Goal: Task Accomplishment & Management: Use online tool/utility

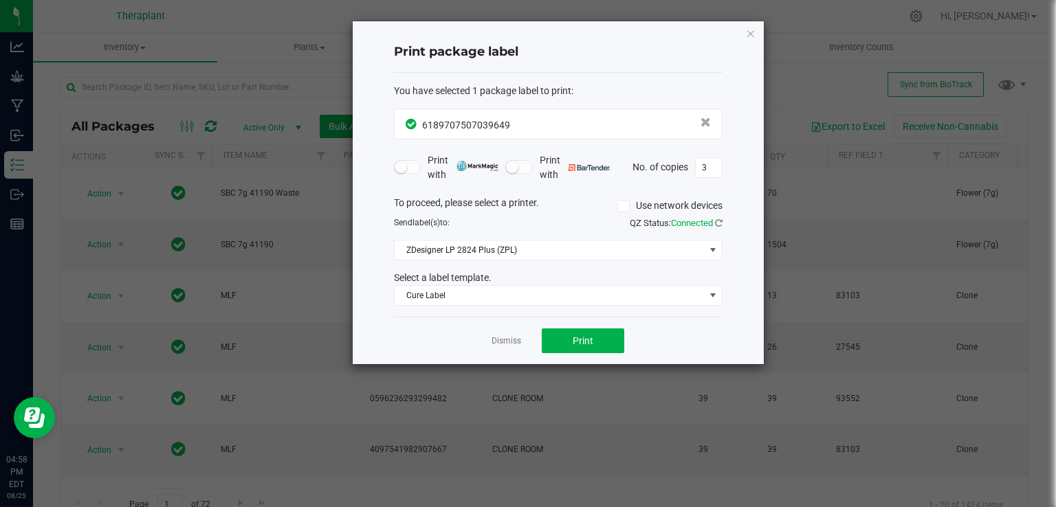
click at [756, 32] on div "Print package label You have selected 1 package label to print : 61897075070396…" at bounding box center [558, 192] width 411 height 343
click at [754, 32] on icon "button" at bounding box center [751, 33] width 10 height 17
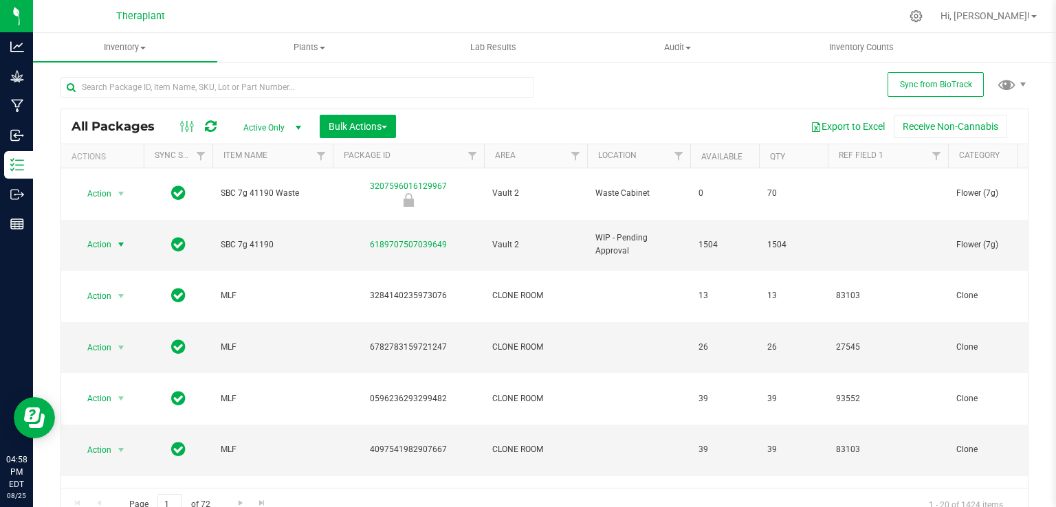
click at [212, 127] on icon at bounding box center [211, 127] width 12 height 14
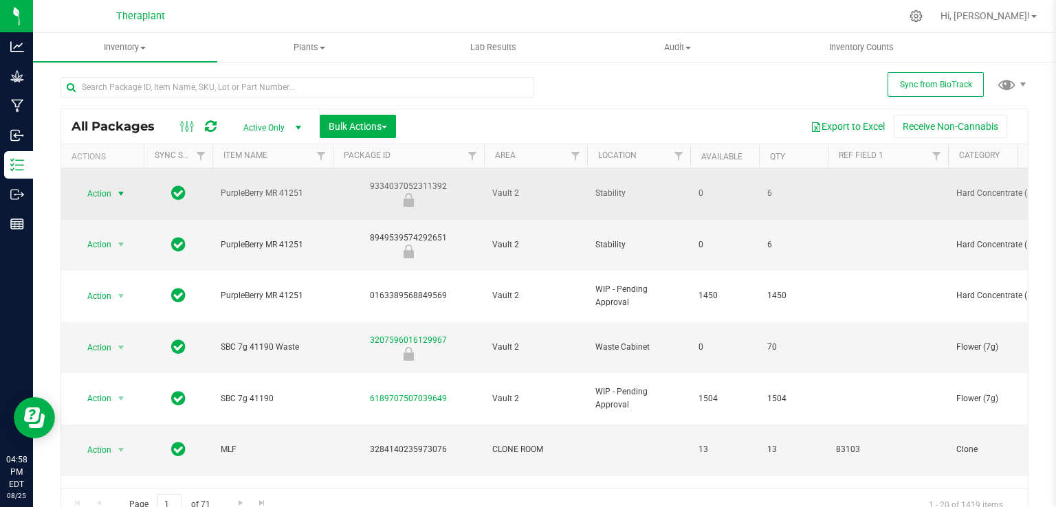
click at [121, 188] on span "select" at bounding box center [121, 193] width 11 height 11
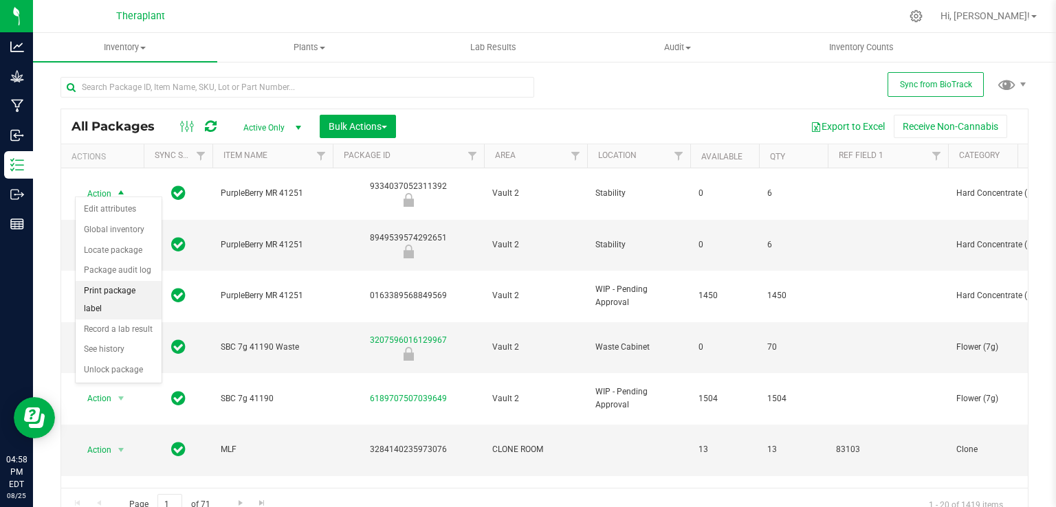
click at [126, 289] on li "Print package label" at bounding box center [119, 300] width 86 height 38
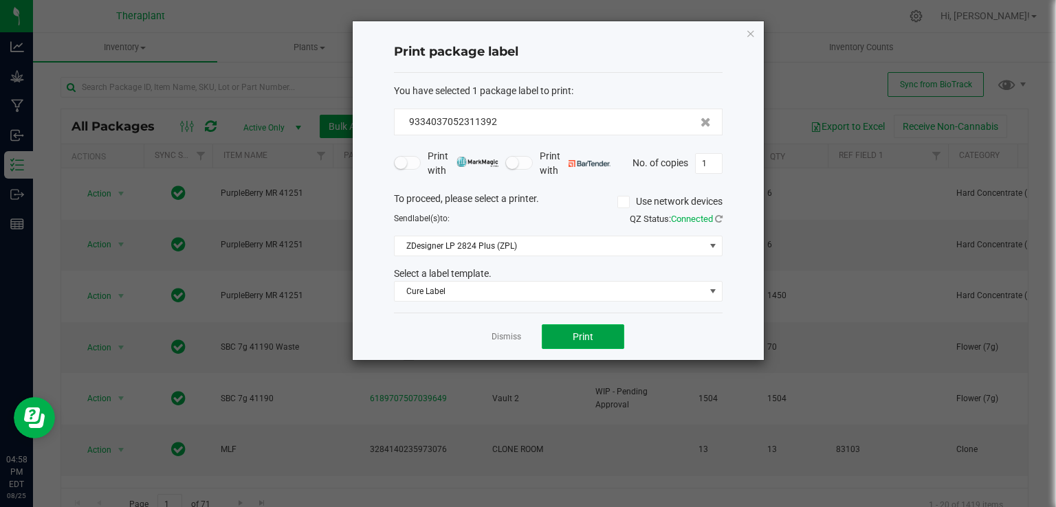
click at [611, 331] on button "Print" at bounding box center [583, 337] width 83 height 25
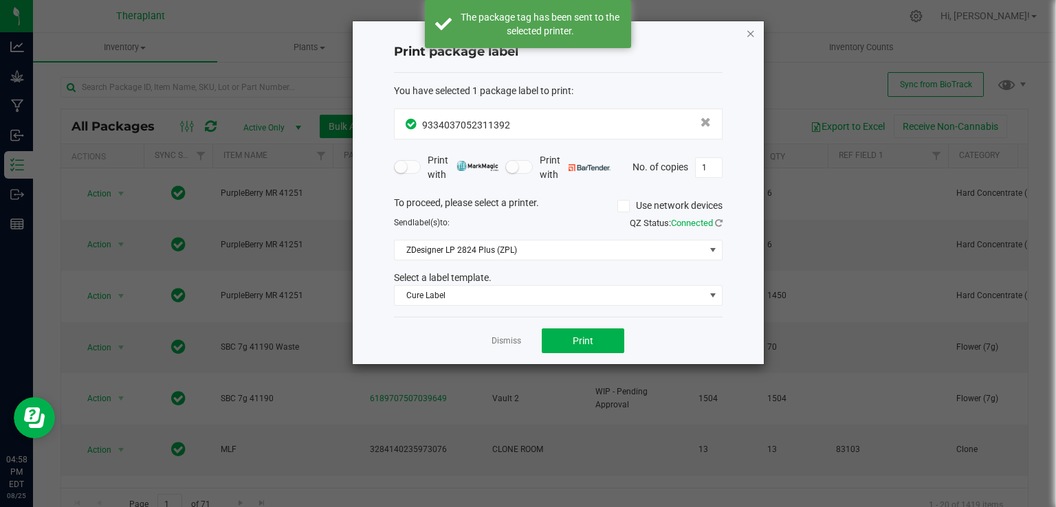
click at [751, 34] on icon "button" at bounding box center [751, 33] width 10 height 17
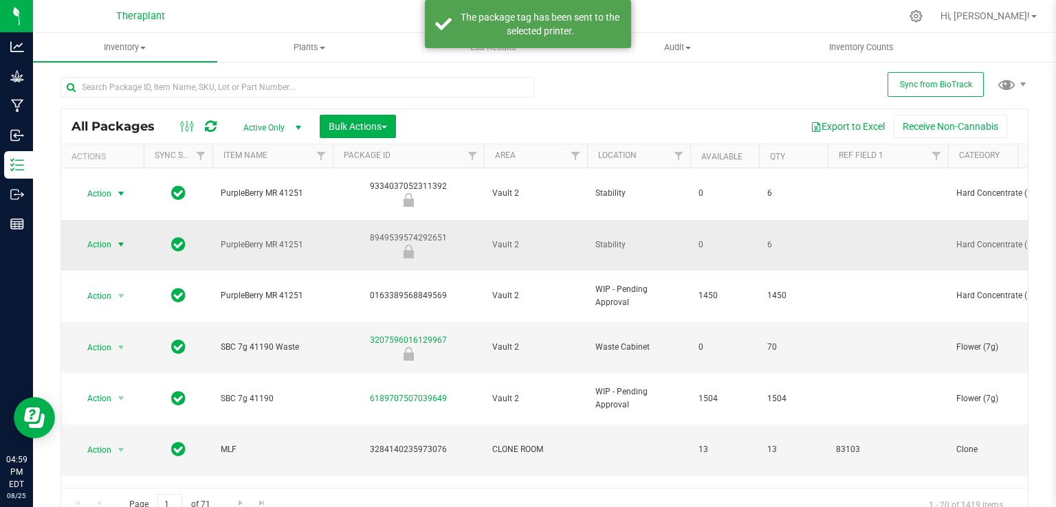
click at [118, 239] on span "select" at bounding box center [121, 244] width 11 height 11
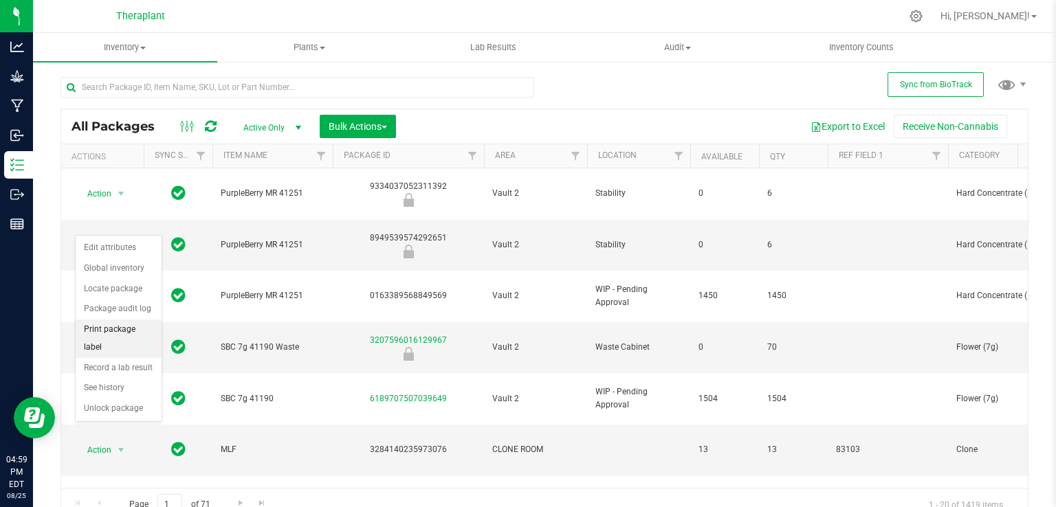
click at [115, 322] on li "Print package label" at bounding box center [119, 339] width 86 height 38
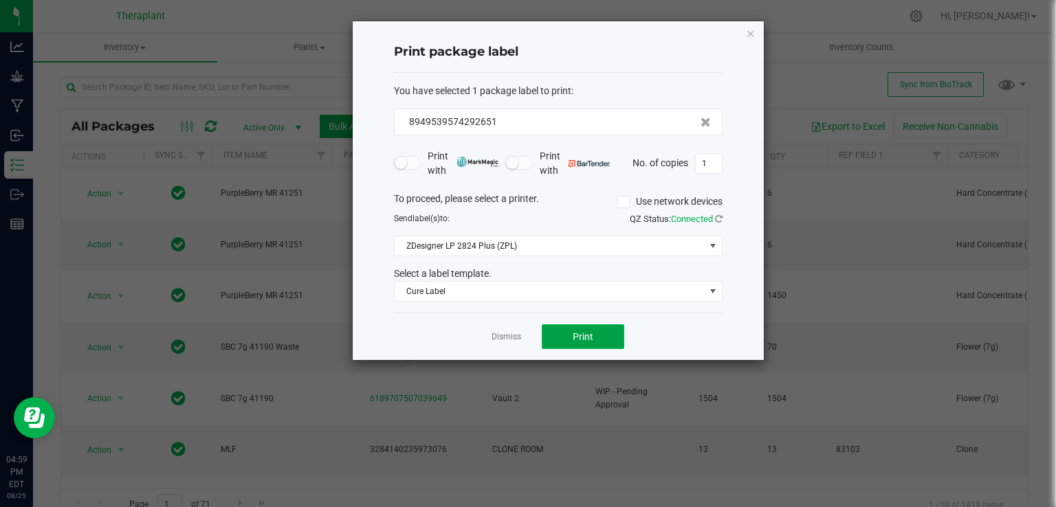
click at [582, 325] on button "Print" at bounding box center [583, 337] width 83 height 25
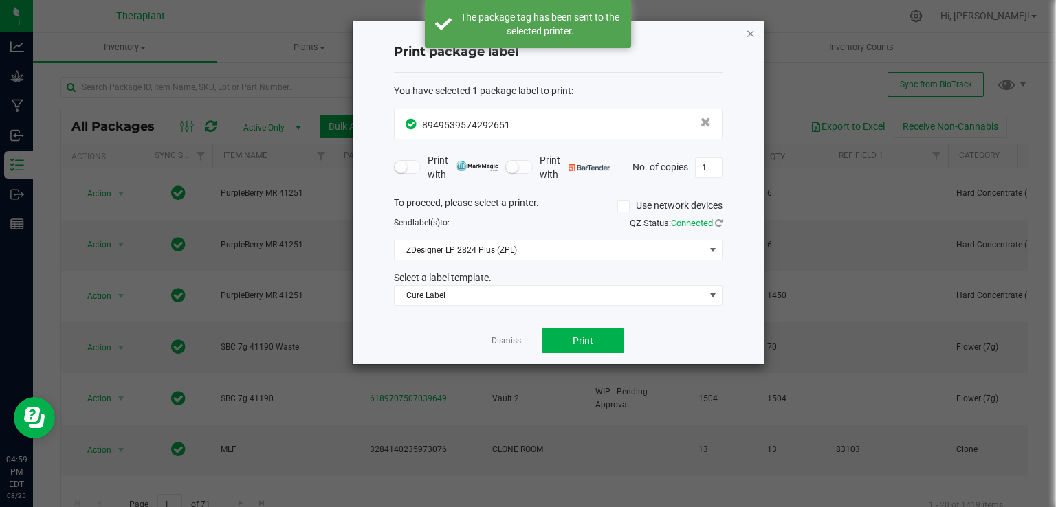
click at [753, 34] on icon "button" at bounding box center [751, 33] width 10 height 17
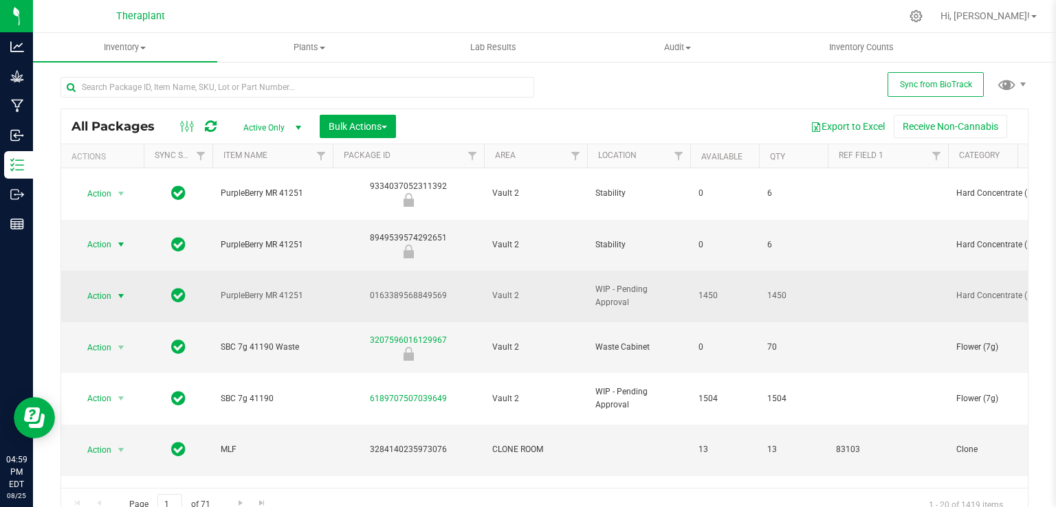
click at [96, 287] on span "Action" at bounding box center [93, 296] width 37 height 19
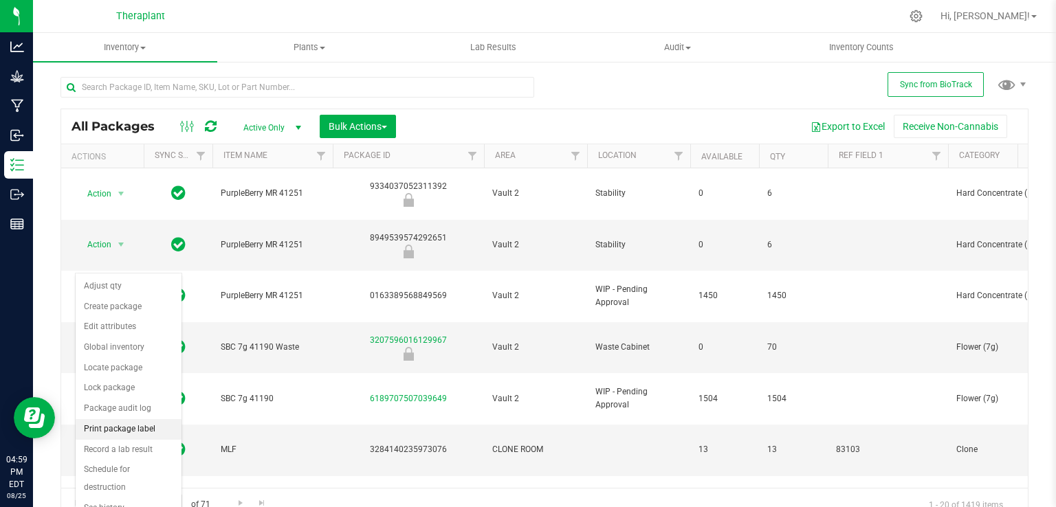
click at [132, 421] on li "Print package label" at bounding box center [129, 429] width 106 height 21
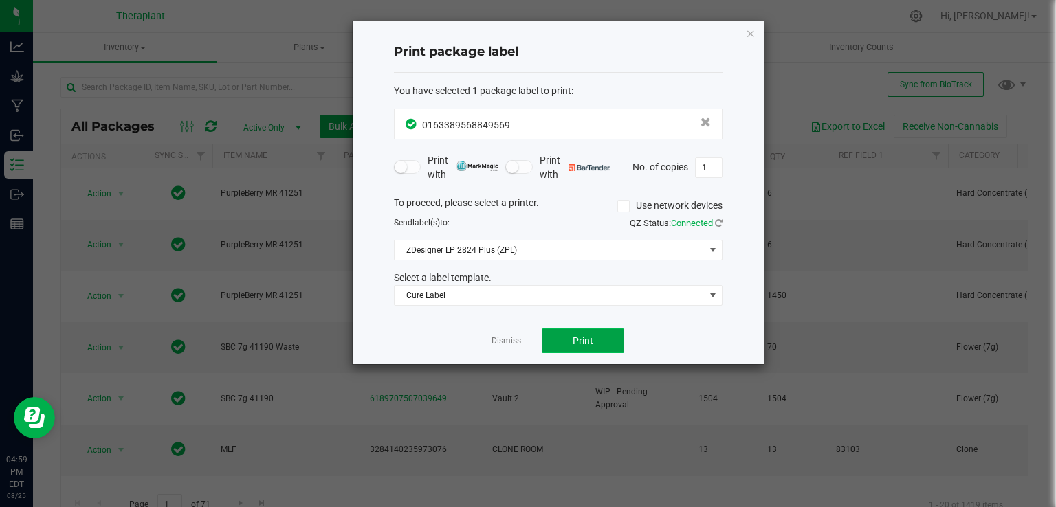
click at [575, 338] on span "Print" at bounding box center [583, 341] width 21 height 11
drag, startPoint x: 680, startPoint y: 78, endPoint x: 790, endPoint y: 40, distance: 116.3
click at [790, 40] on ngb-modal-window "Print package label You have selected 1 package label to print : 01633895688495…" at bounding box center [533, 253] width 1066 height 507
